Goal: Information Seeking & Learning: Learn about a topic

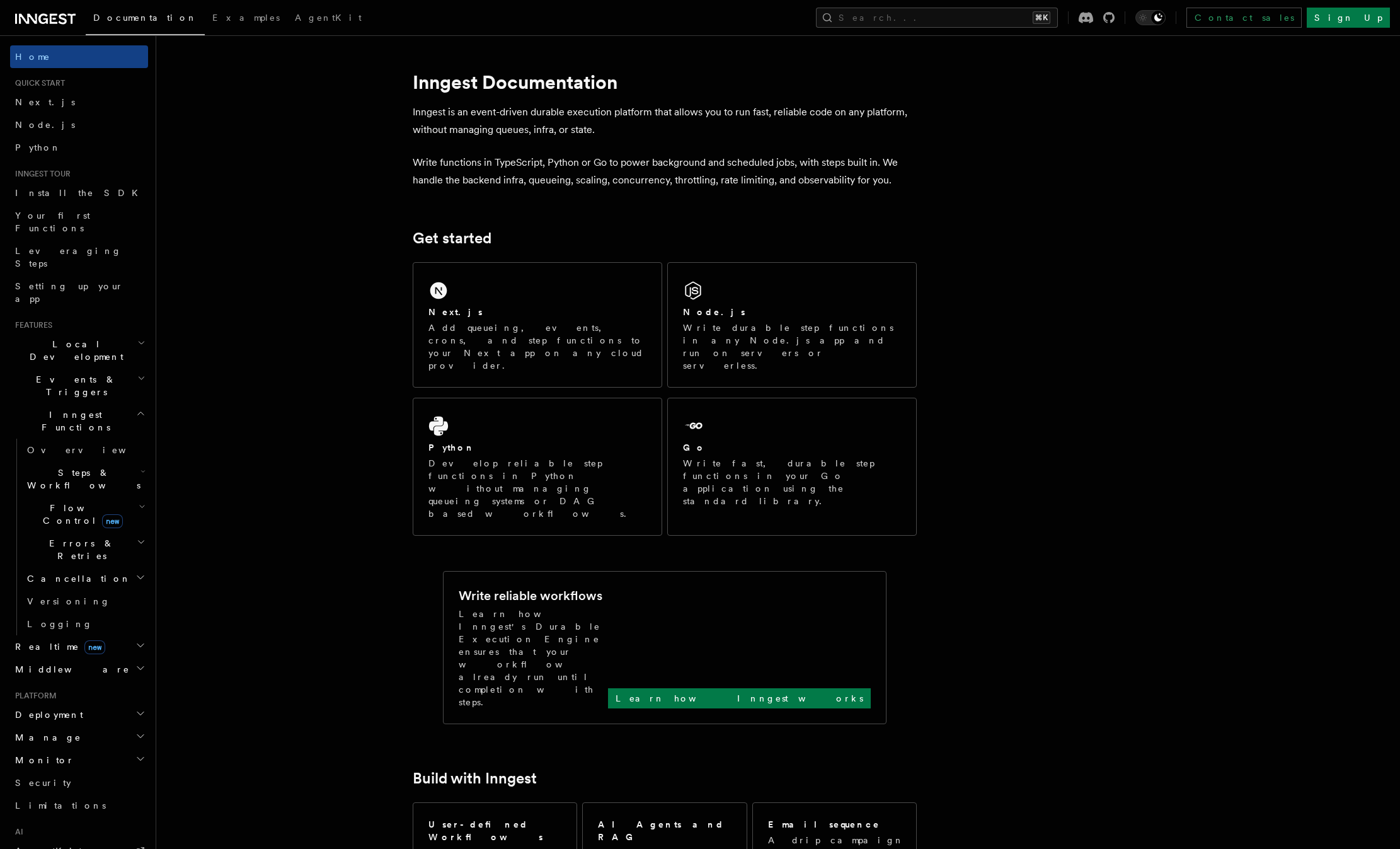
click at [78, 337] on span "Local Development" at bounding box center [73, 350] width 127 height 25
click at [61, 663] on span "Middleware" at bounding box center [69, 669] width 120 height 13
click at [54, 687] on span "Overview" at bounding box center [92, 692] width 130 height 10
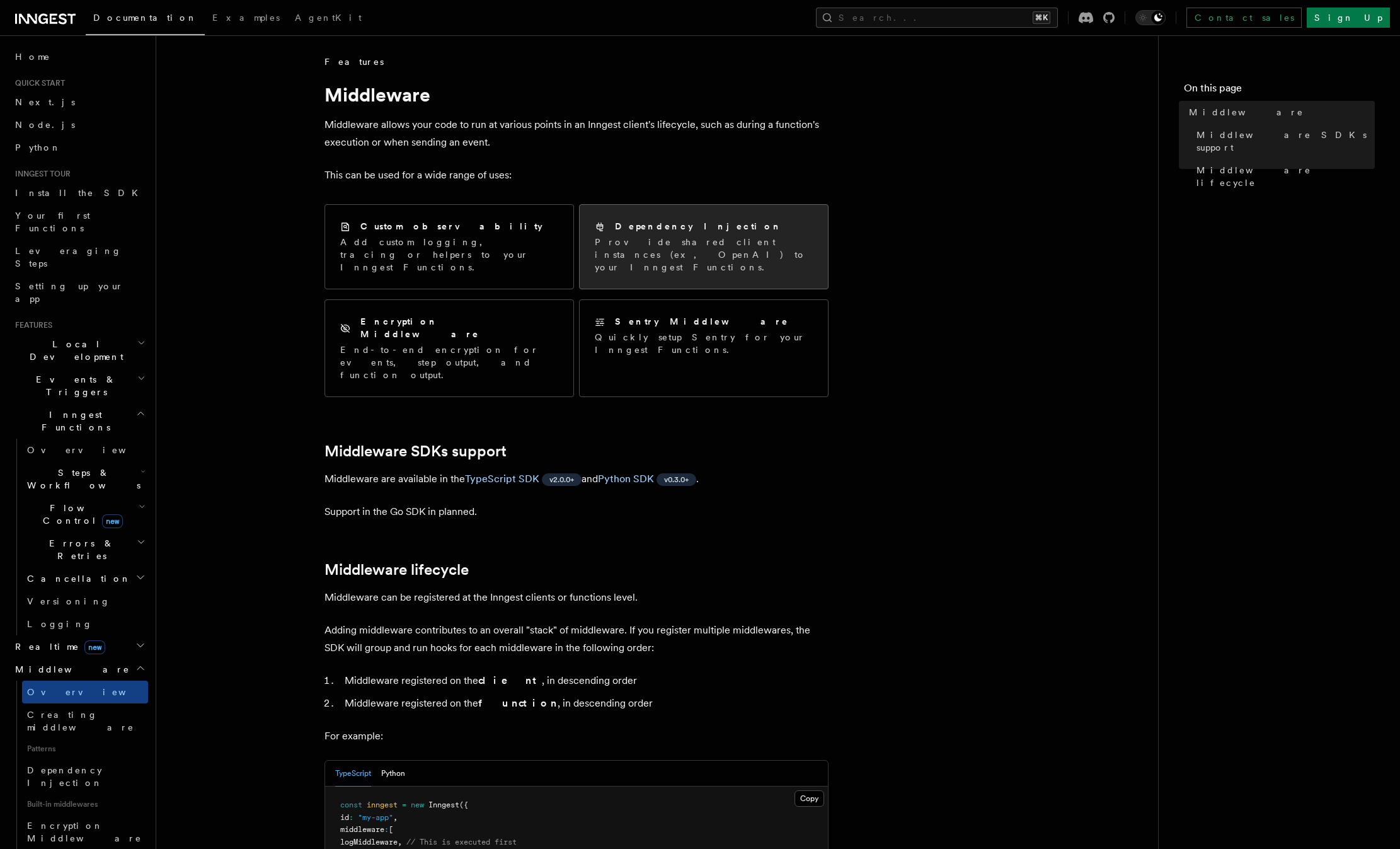
click at [715, 267] on div "Dependency Injection Provide shared client instances (ex, OpenAI) to your Innge…" at bounding box center [703, 246] width 248 height 84
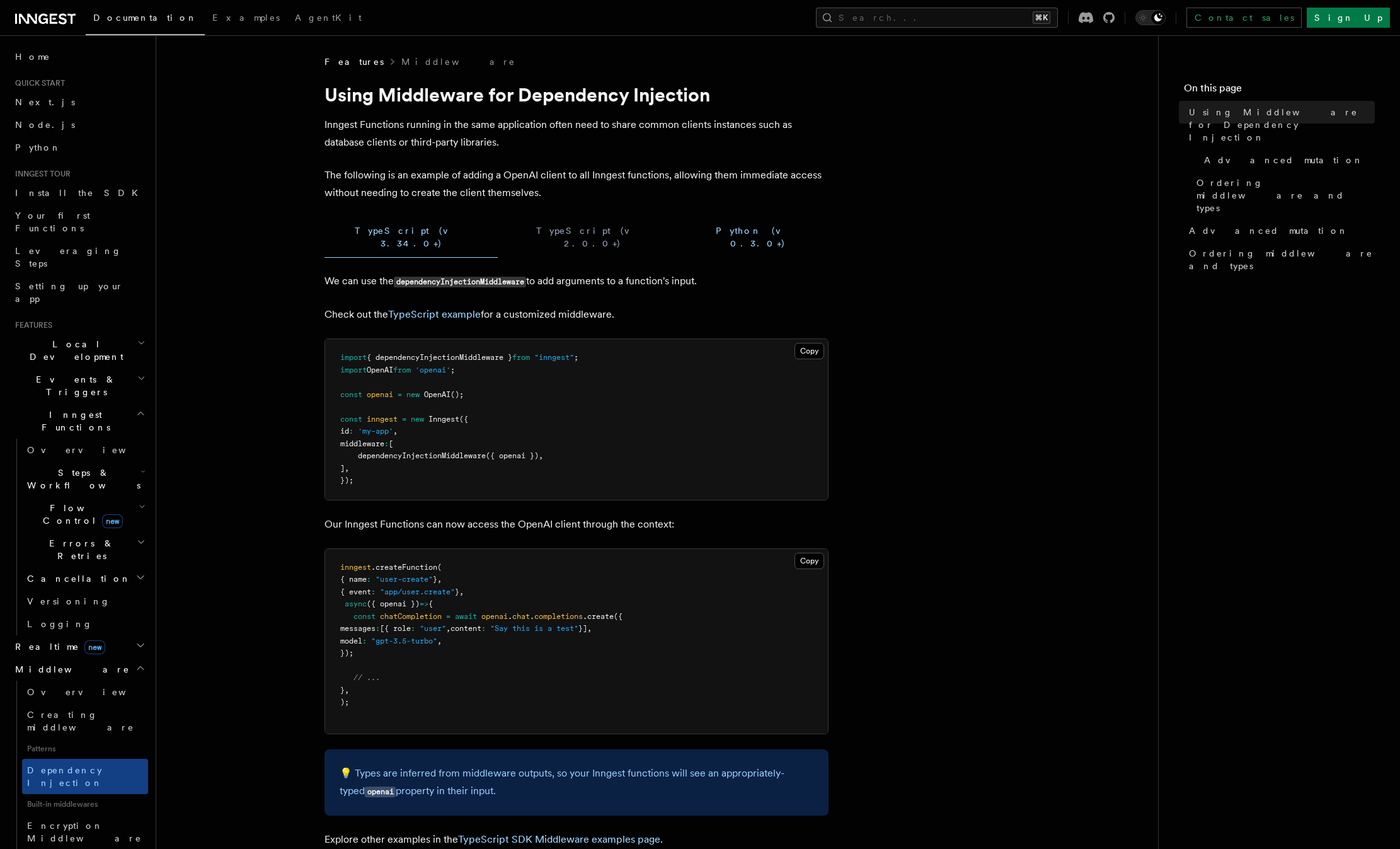
click at [687, 233] on button "Python (v 0.3.0+)" at bounding box center [758, 238] width 141 height 41
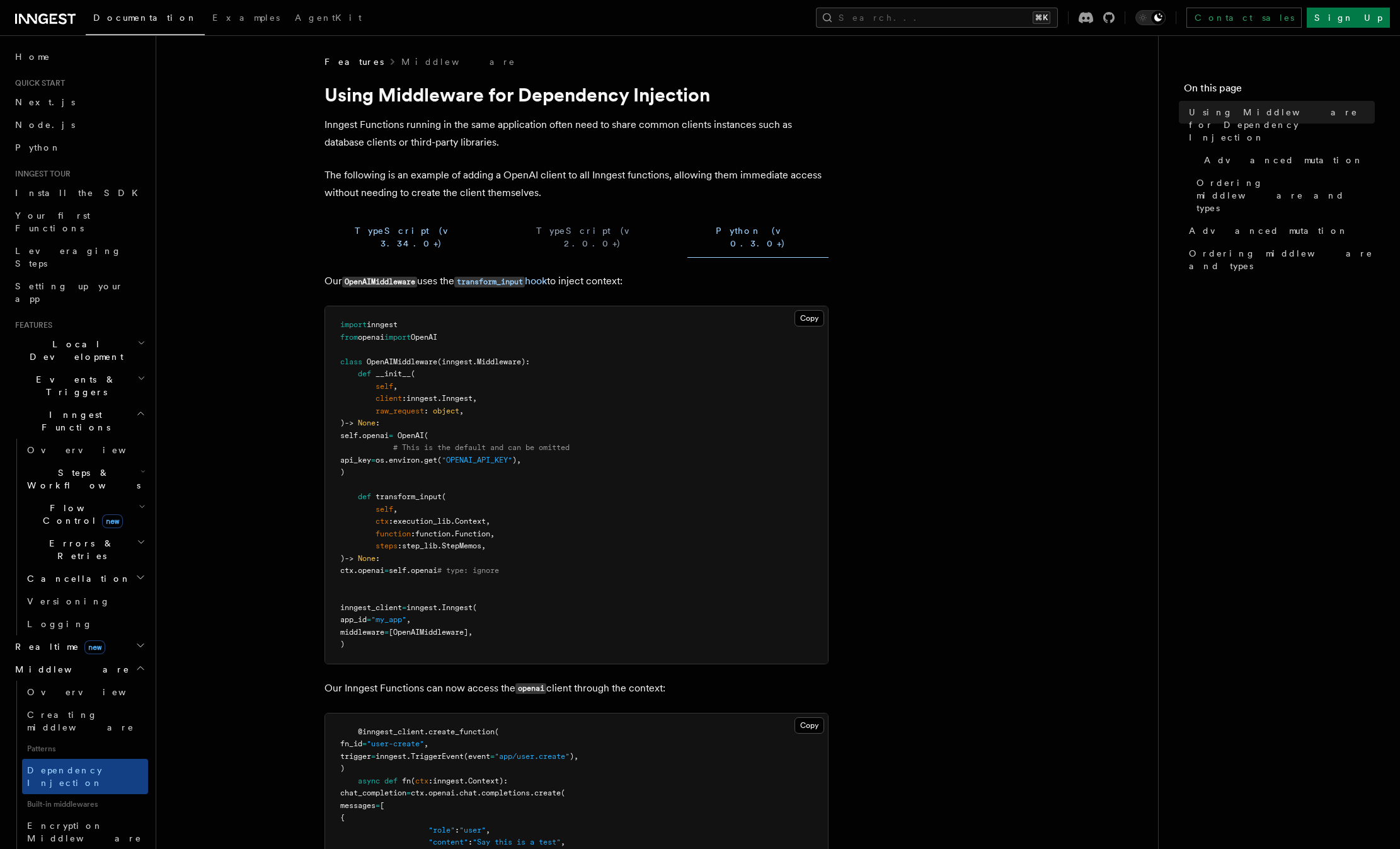
click at [386, 218] on button "TypeScript (v 3.34.0+)" at bounding box center [411, 238] width 173 height 41
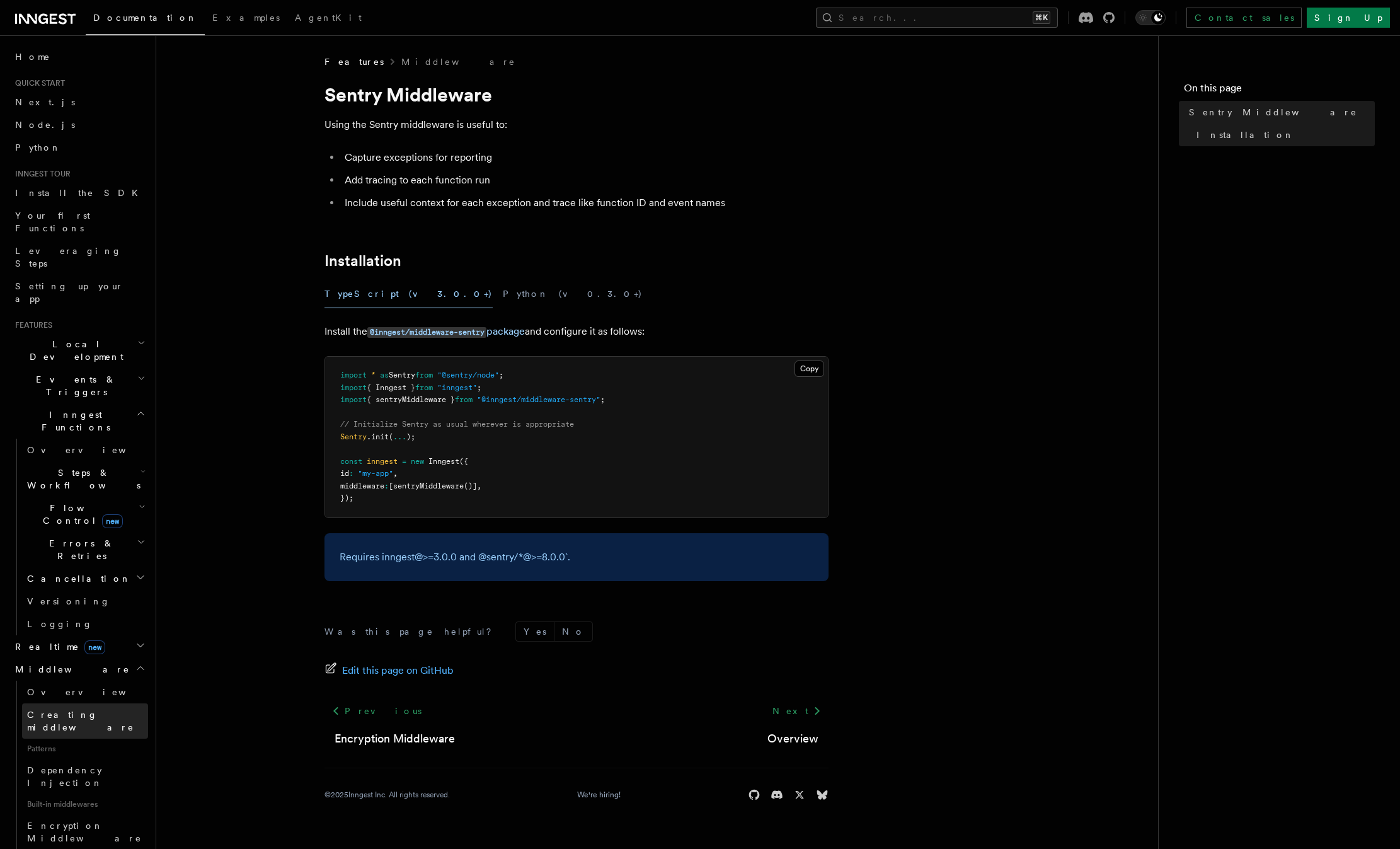
click at [70, 708] on span "Creating middleware" at bounding box center [87, 721] width 121 height 25
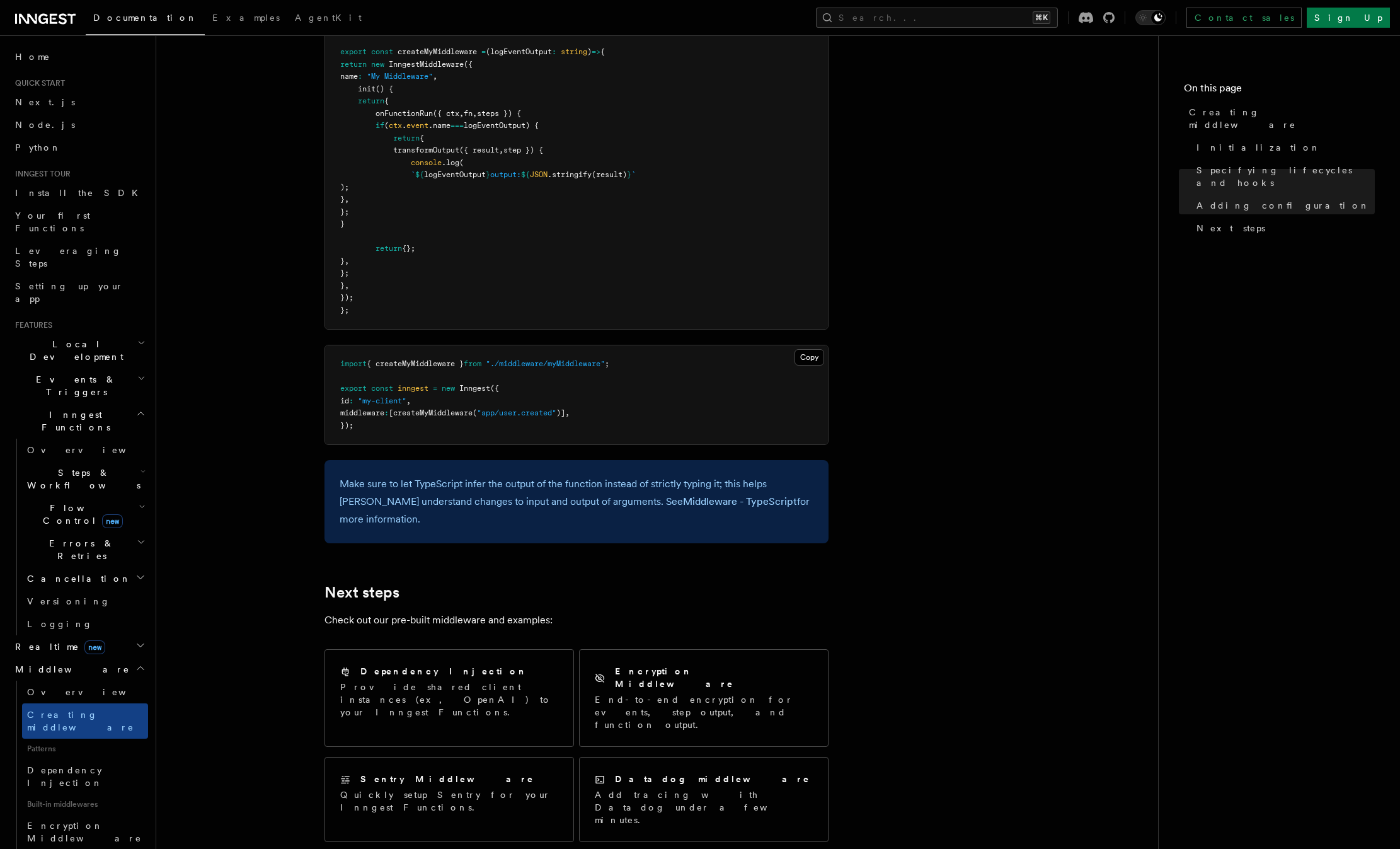
scroll to position [2098, 0]
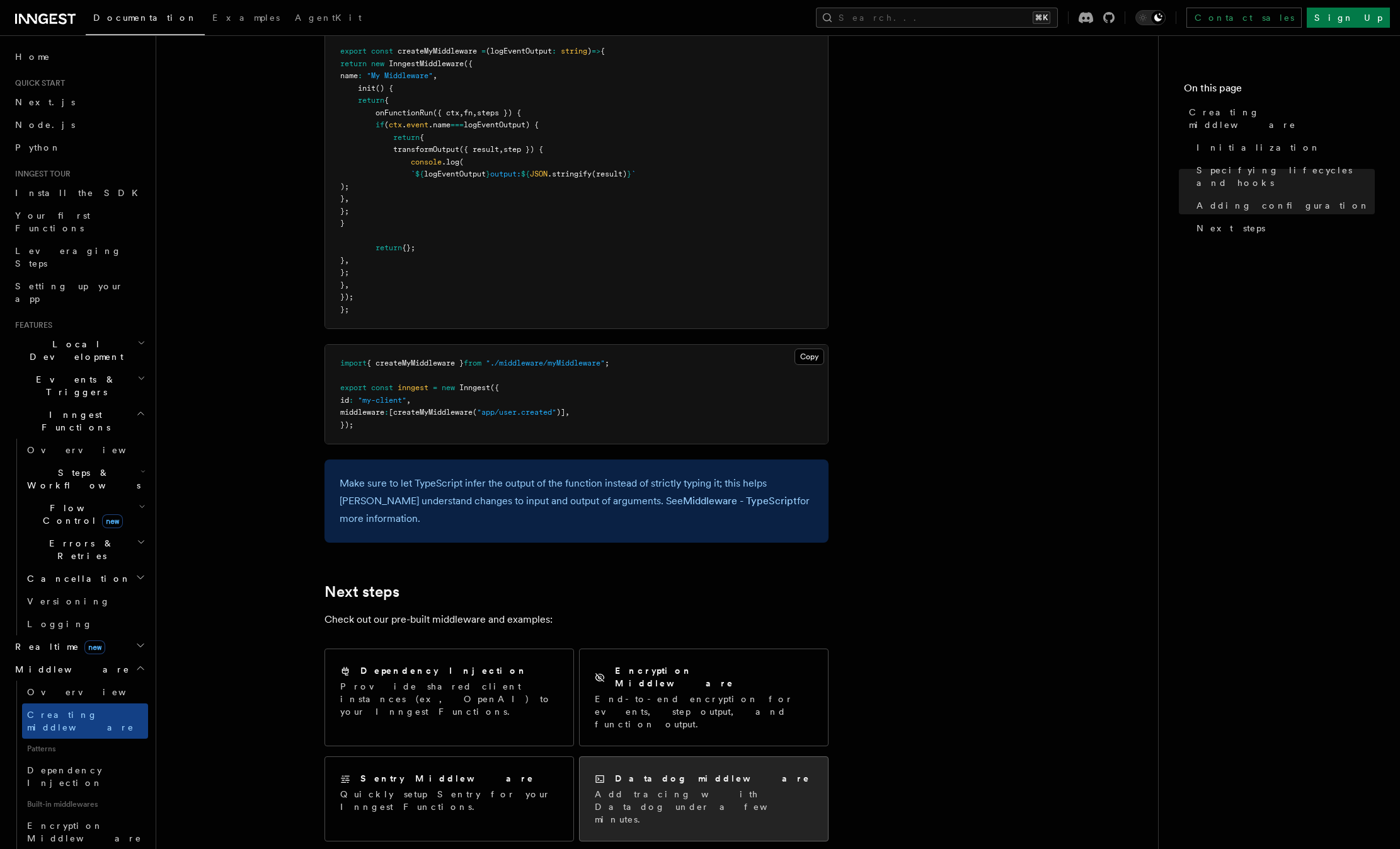
click at [739, 761] on div "Datadog middleware Add tracing with Datadog under a few minutes." at bounding box center [703, 799] width 248 height 84
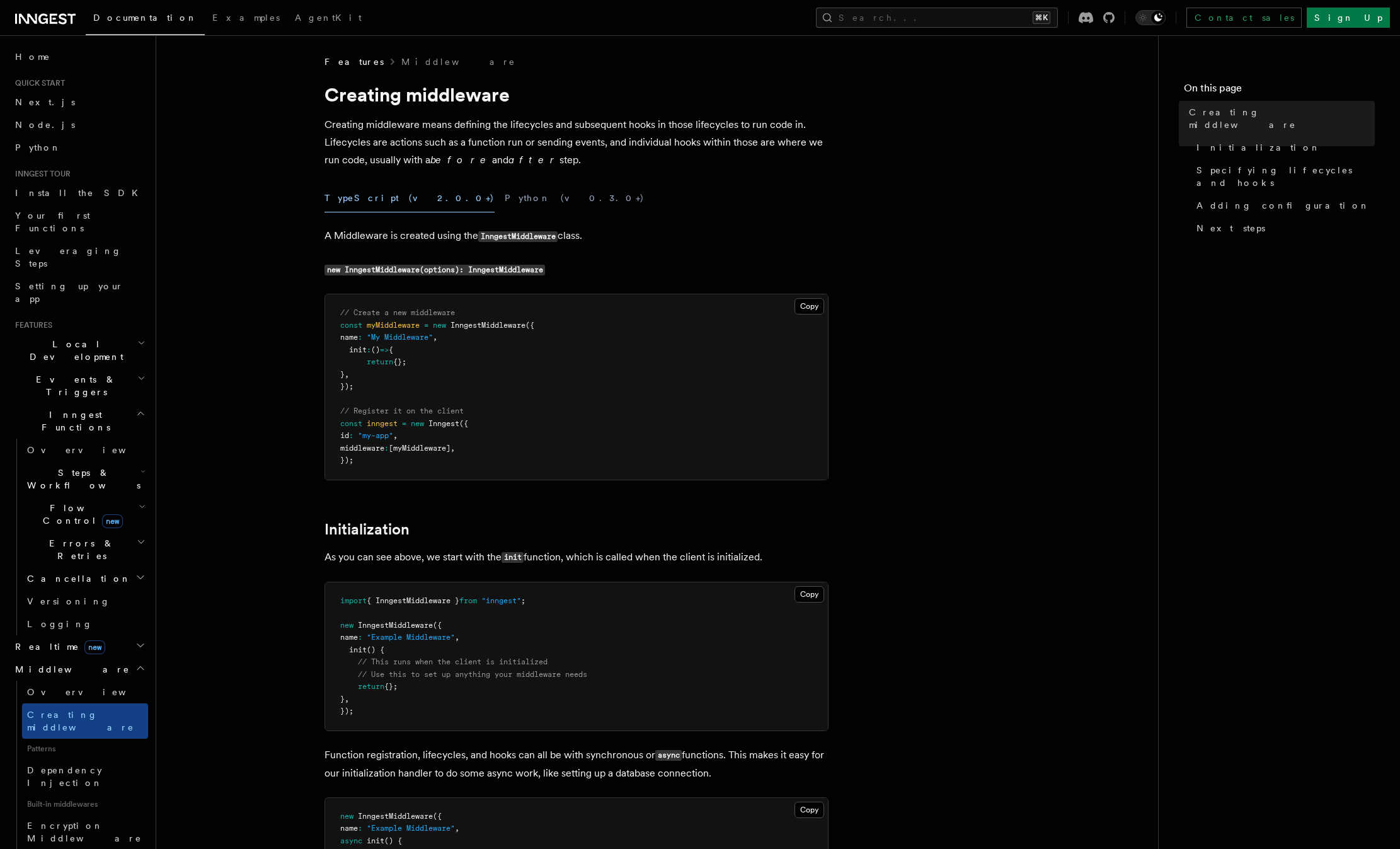
click at [66, 502] on span "Flow Control new" at bounding box center [80, 514] width 116 height 25
click at [68, 373] on span "Events & Triggers" at bounding box center [73, 386] width 127 height 25
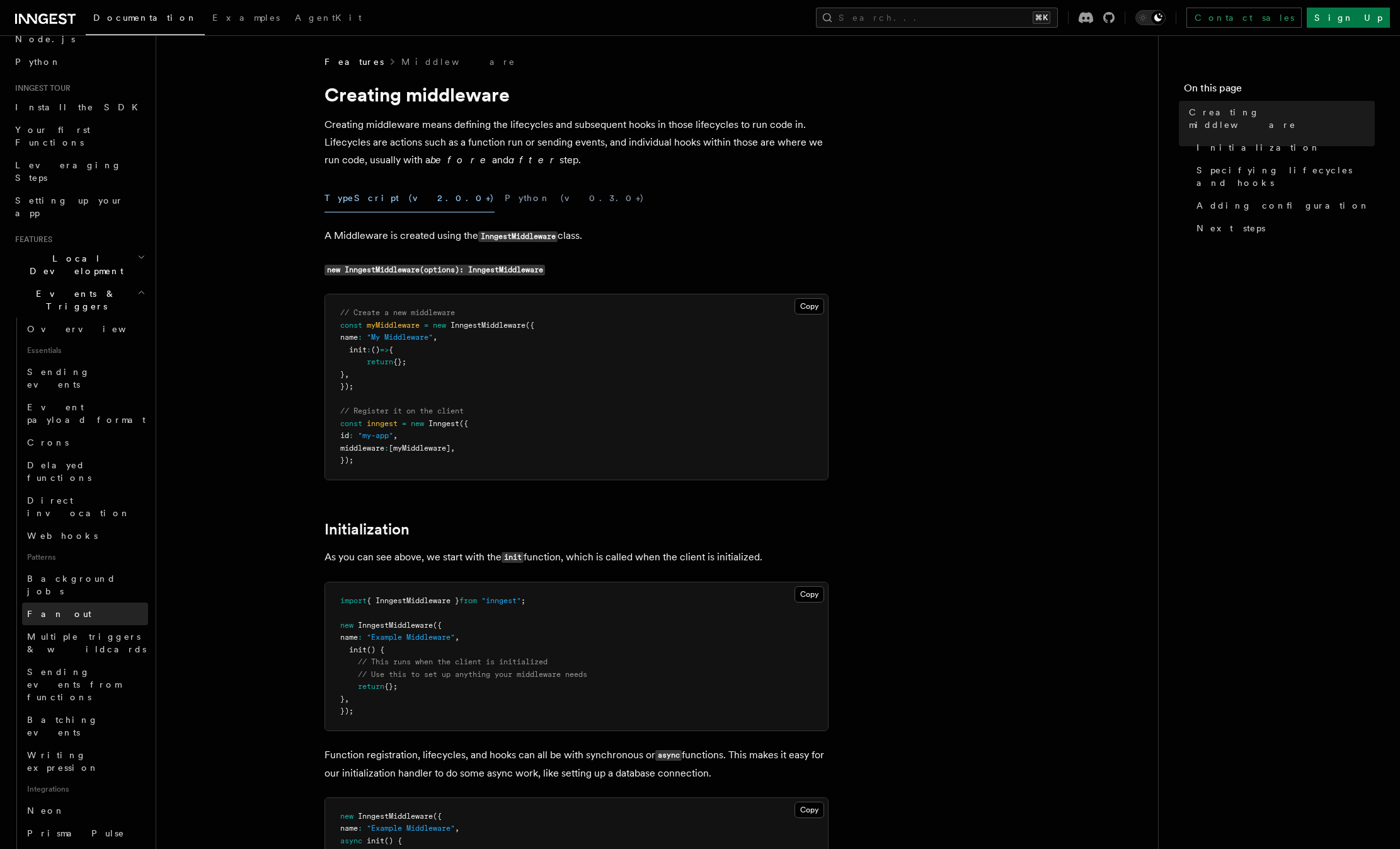
scroll to position [90, 0]
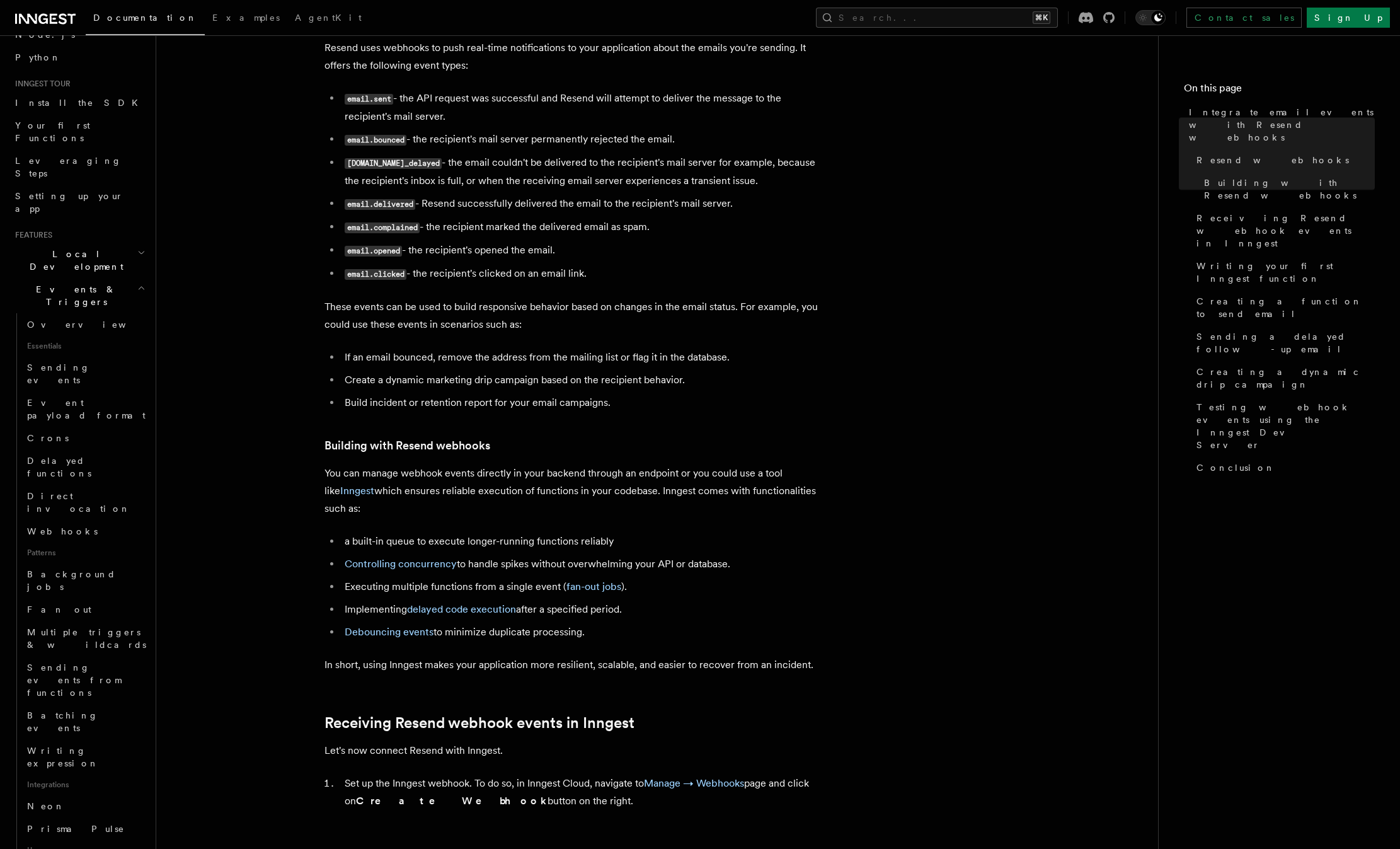
scroll to position [548, 0]
click at [105, 662] on span "Sending events from functions" at bounding box center [74, 680] width 94 height 35
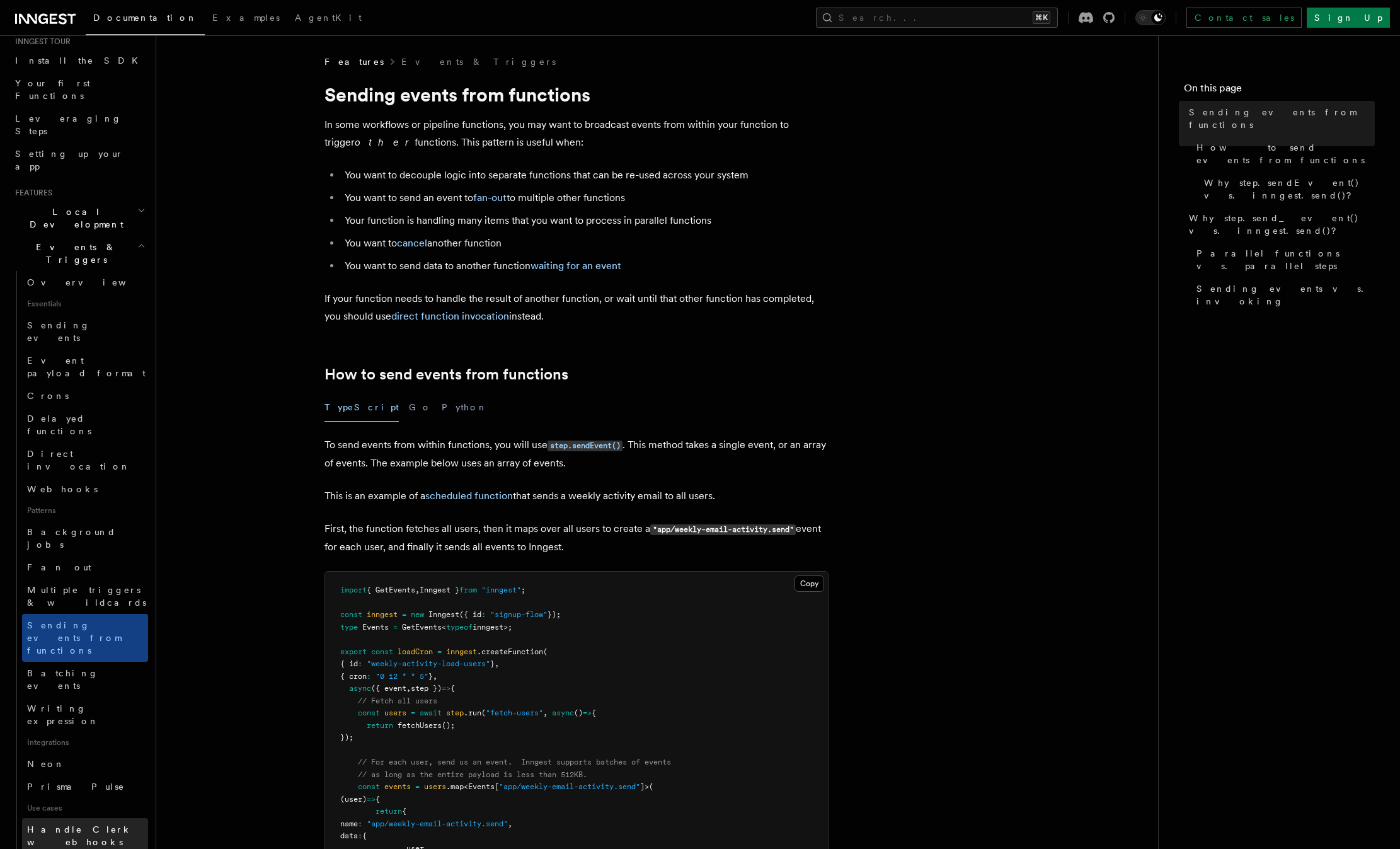
scroll to position [129, 0]
click at [62, 486] on span "Webhooks" at bounding box center [62, 492] width 71 height 13
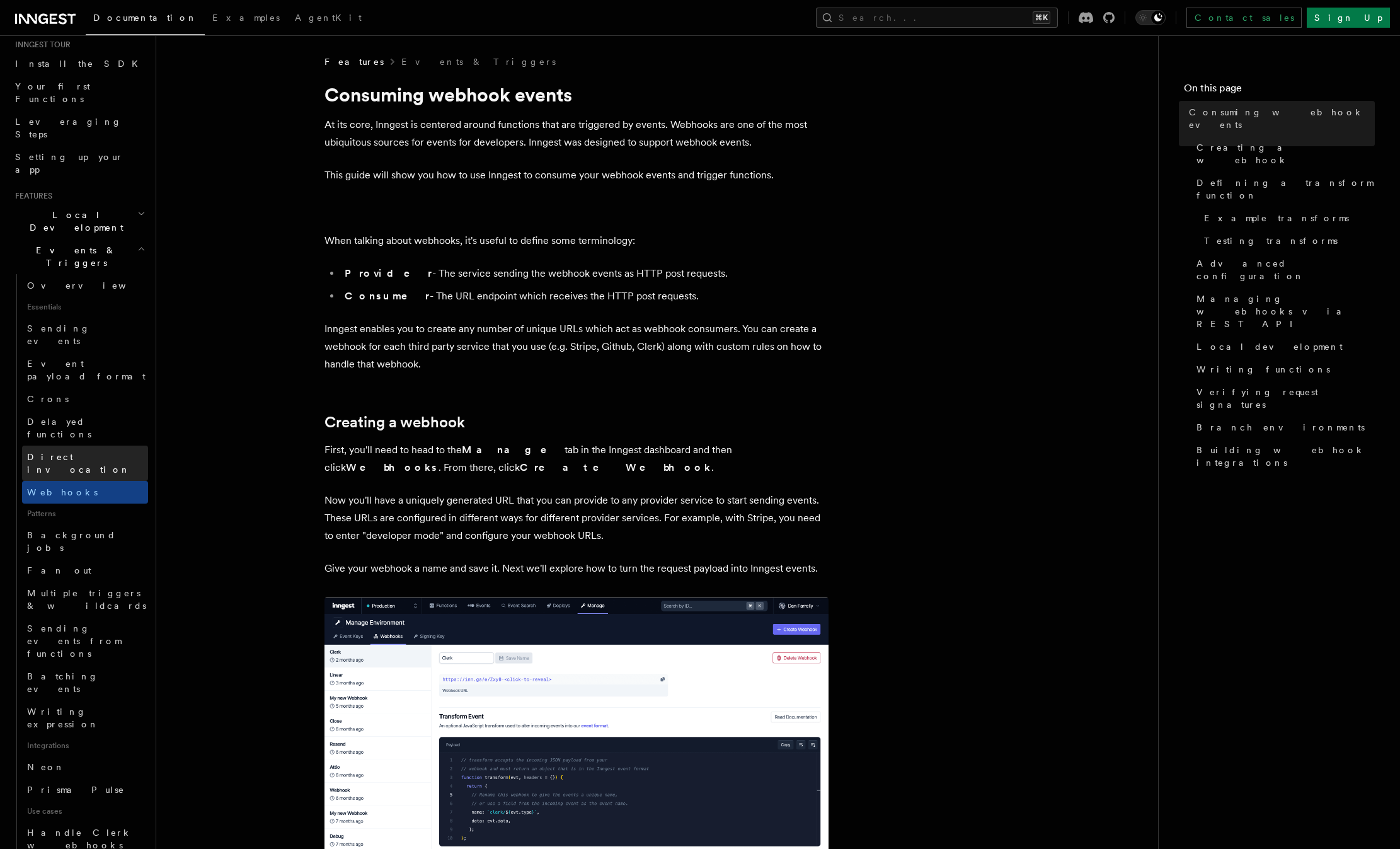
click at [71, 452] on span "Direct invocation" at bounding box center [79, 463] width 103 height 22
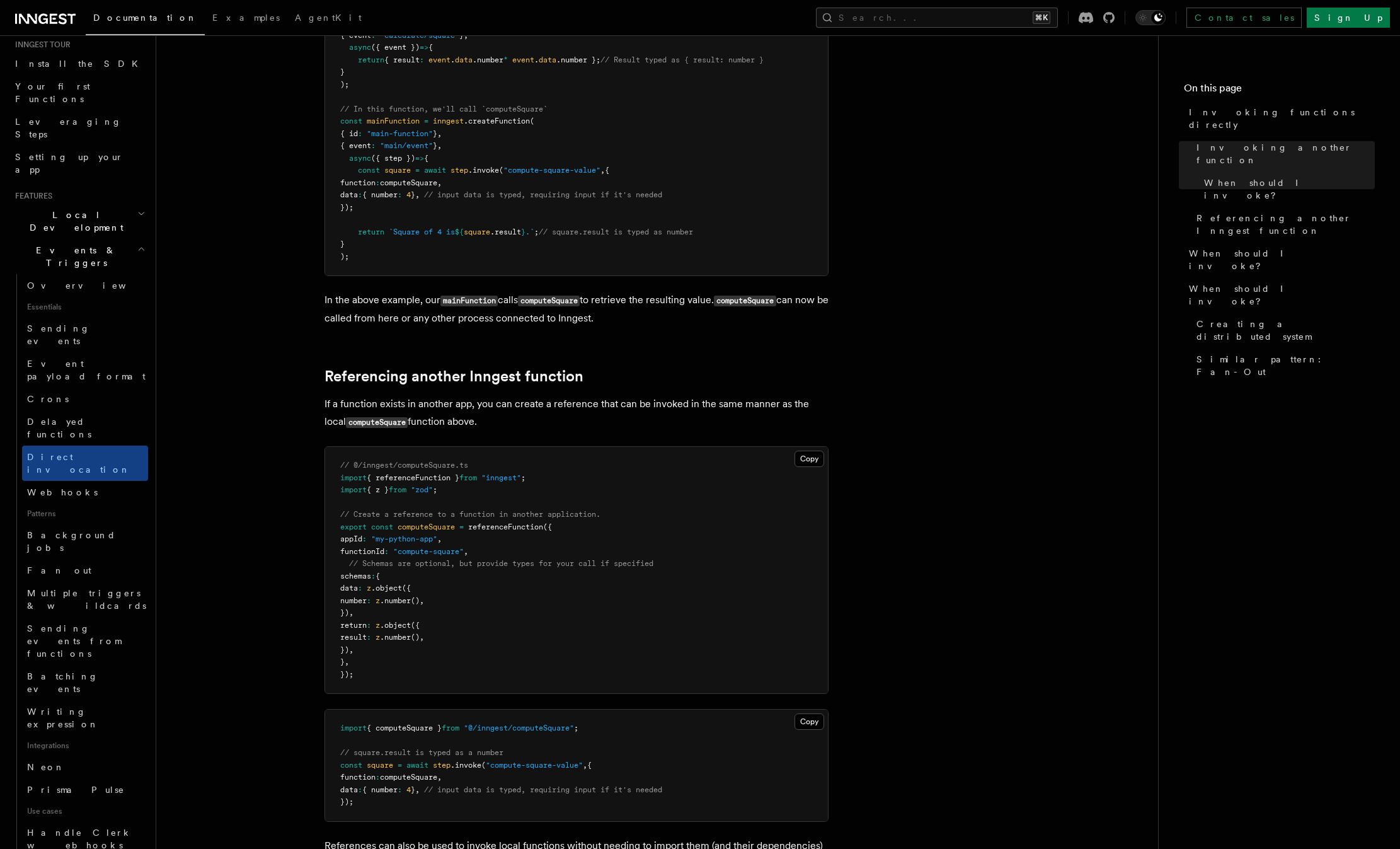
scroll to position [576, 0]
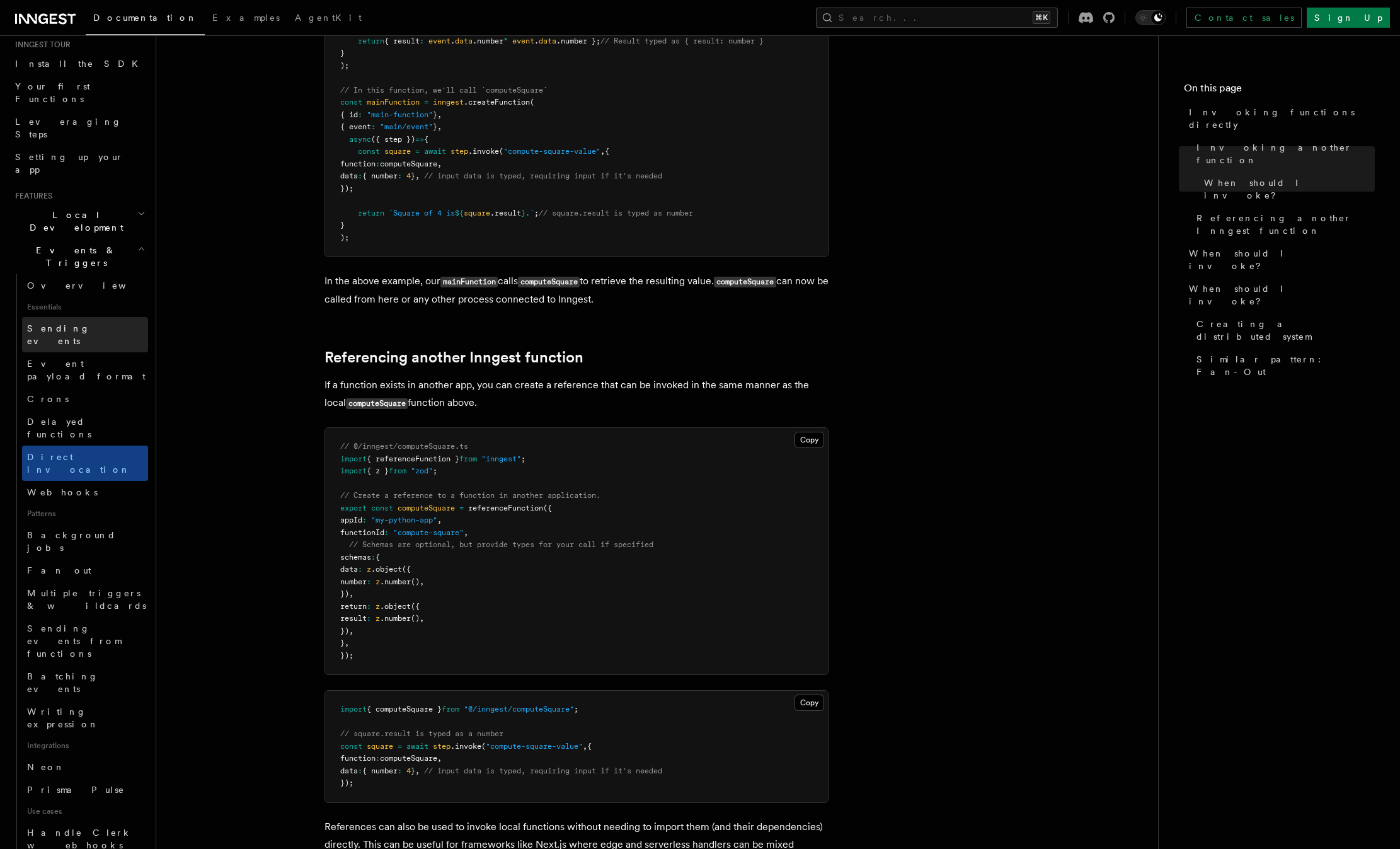
click at [66, 324] on span "Sending events" at bounding box center [58, 335] width 63 height 22
